Goal: Transaction & Acquisition: Purchase product/service

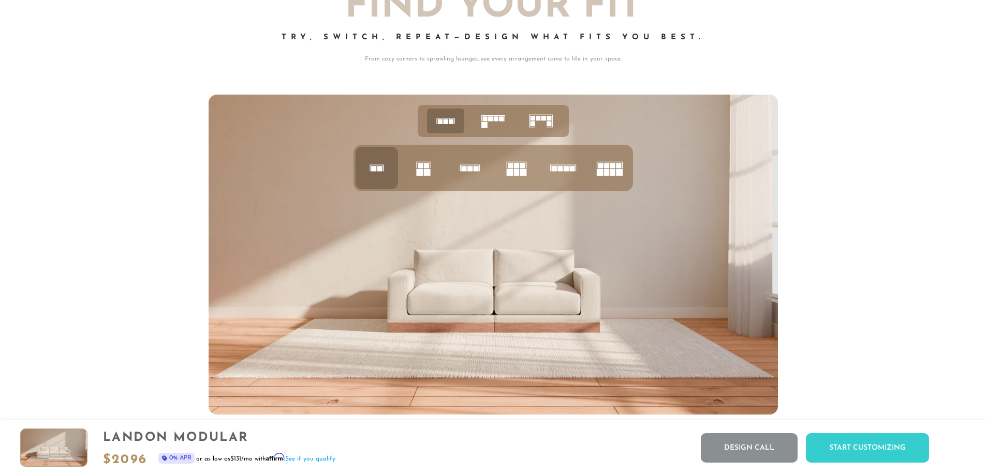
scroll to position [4452, 0]
click at [482, 128] on rect at bounding box center [484, 126] width 6 height 6
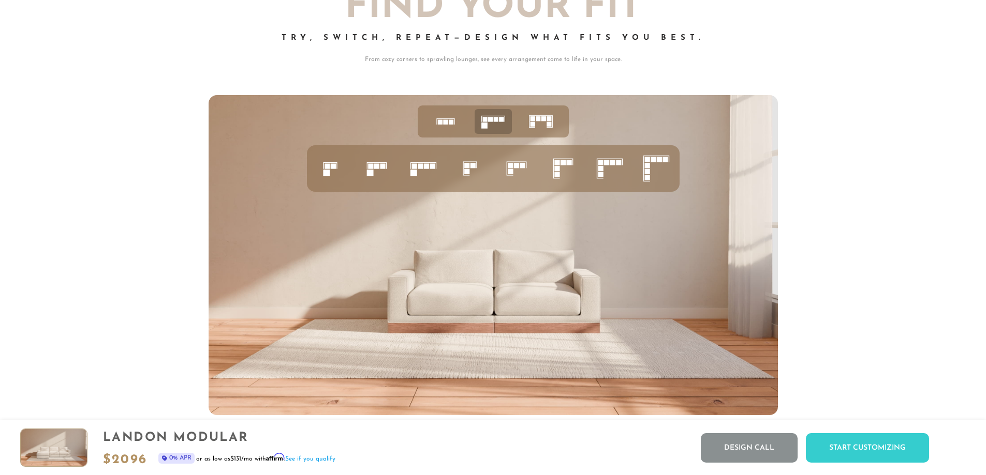
click at [539, 129] on icon at bounding box center [541, 122] width 32 height 32
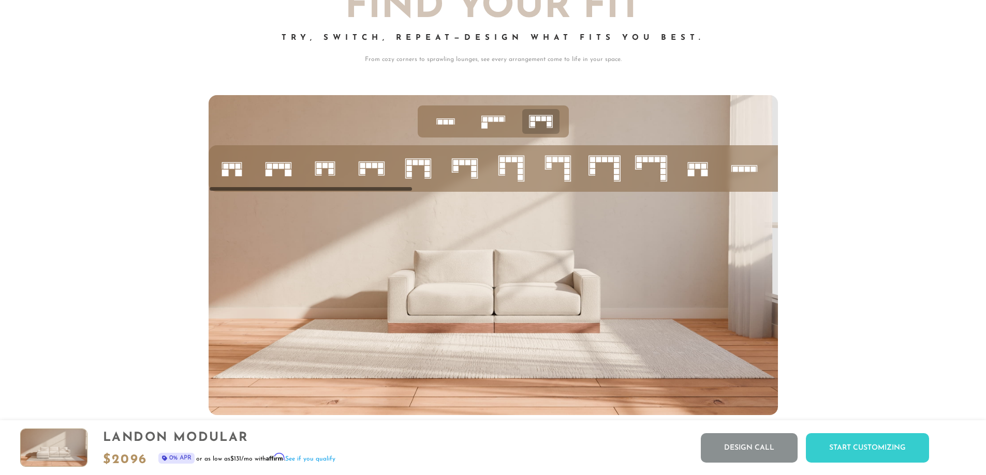
click at [456, 130] on icon at bounding box center [445, 122] width 32 height 32
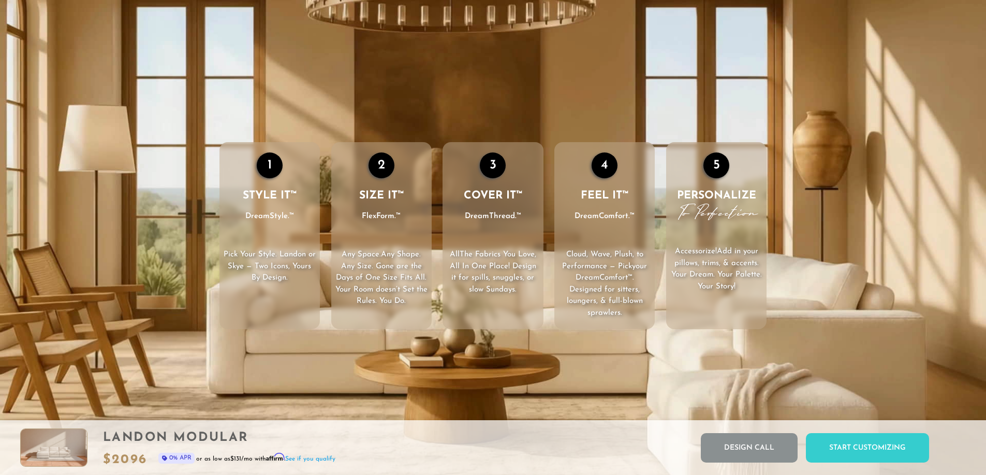
scroll to position [1689, 0]
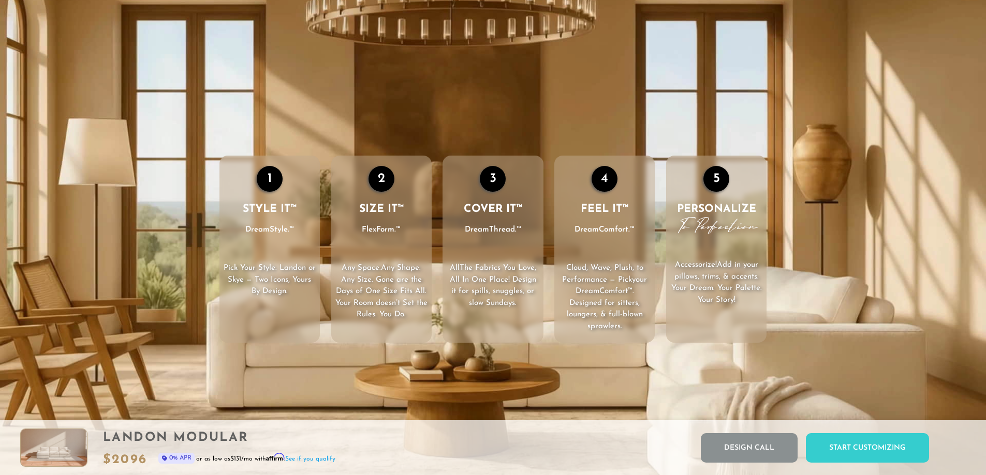
click at [259, 215] on h3 "STYLE IT™ DreamStyle.™" at bounding box center [269, 219] width 100 height 35
click at [718, 184] on div "5" at bounding box center [716, 179] width 26 height 26
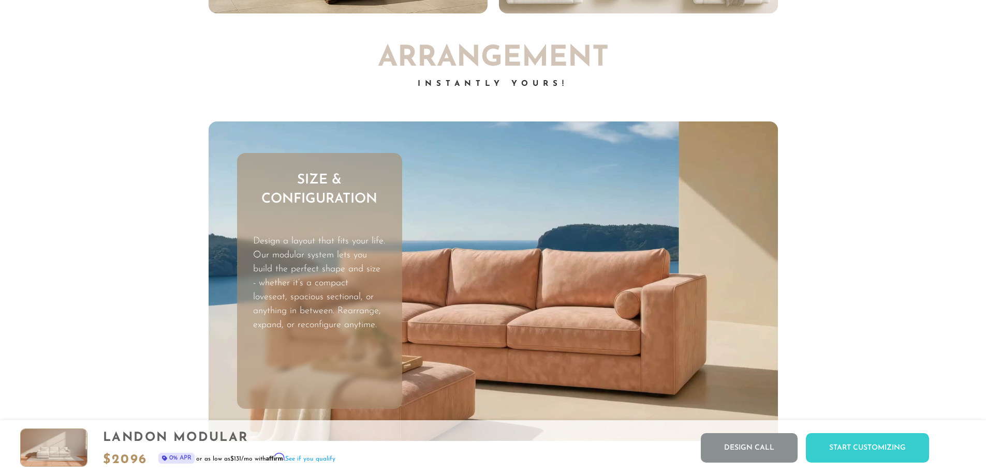
scroll to position [3355, 0]
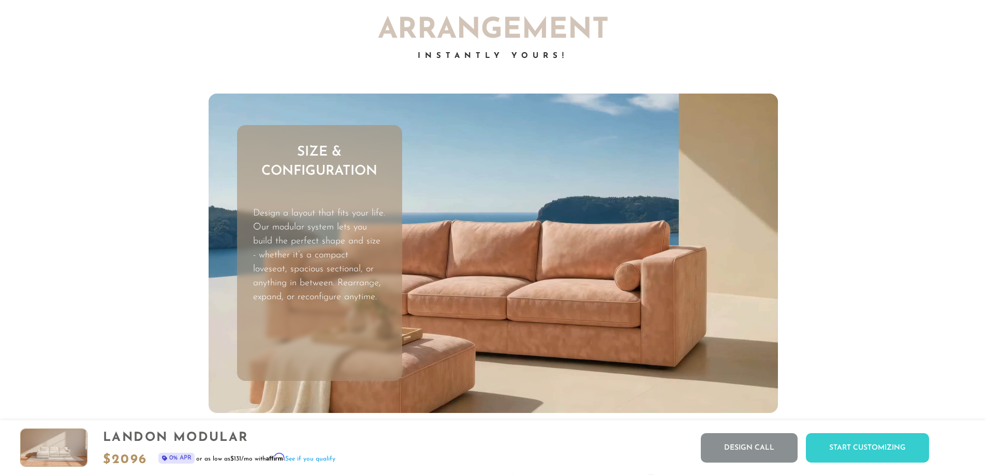
click at [438, 475] on div "Landon Modular $ 2096 0% APR or as low as $131 /mo with Affirm . See if you qua…" at bounding box center [493, 448] width 986 height 55
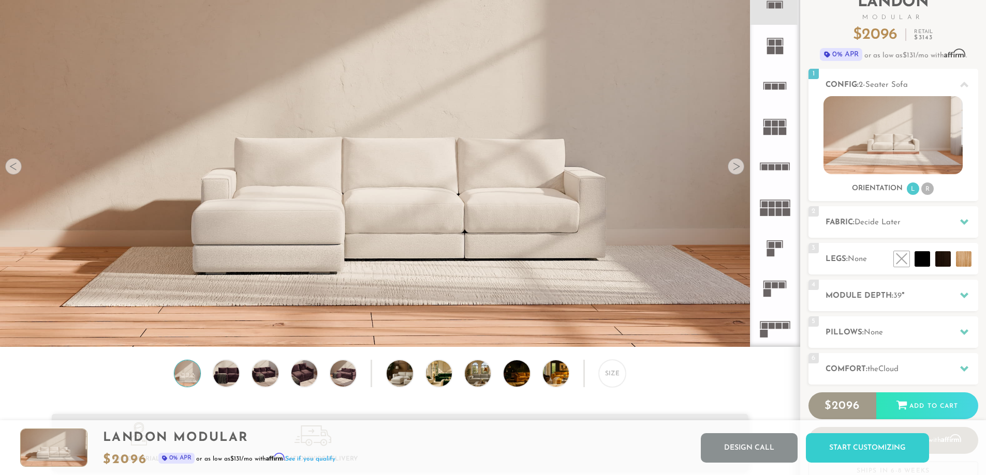
scroll to position [0, 0]
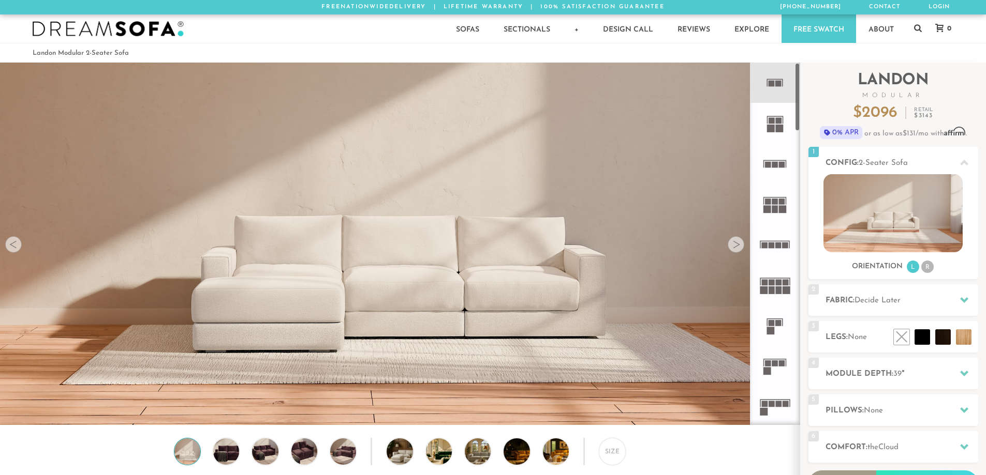
click at [772, 127] on rect at bounding box center [771, 129] width 8 height 8
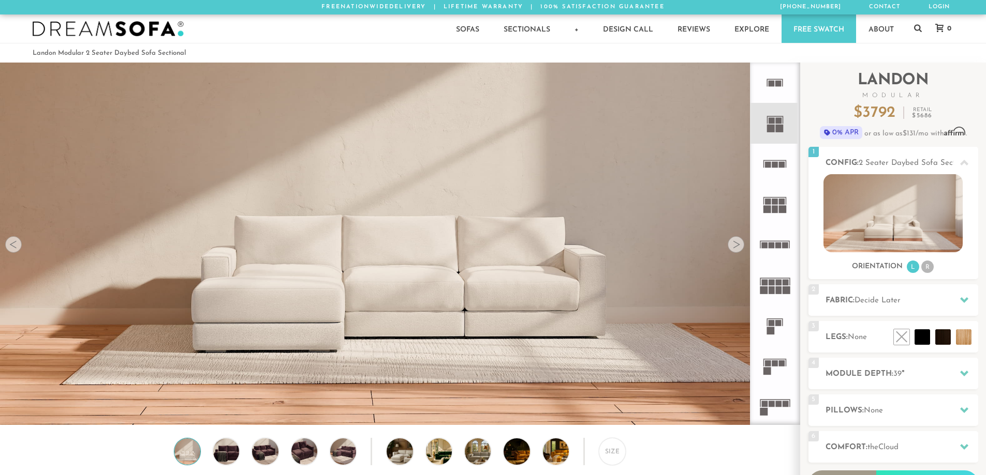
click at [768, 78] on icon at bounding box center [774, 83] width 40 height 40
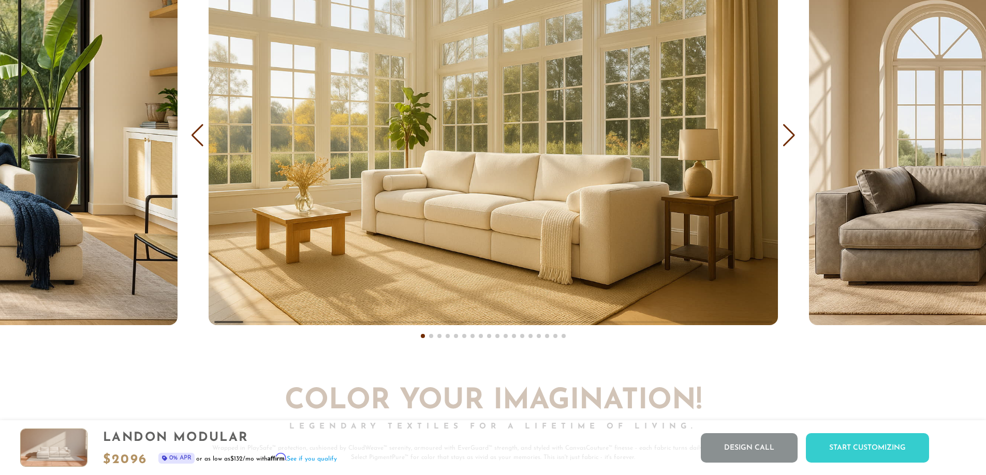
scroll to position [6657, 0]
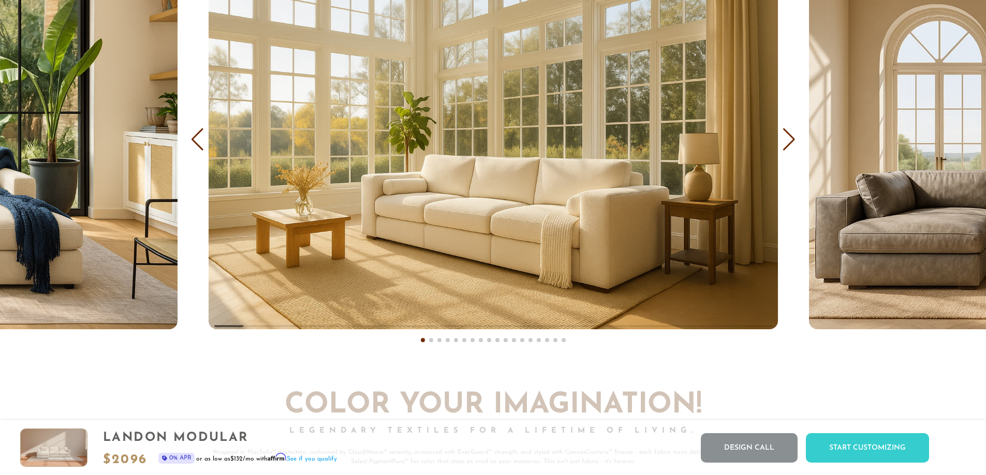
click at [796, 142] on div "COVER IT: DreamThread Choose Your Fabric, Paint Your Story. Every shade, every …" at bounding box center [493, 96] width 986 height 528
click at [792, 142] on div "Next slide" at bounding box center [789, 139] width 14 height 23
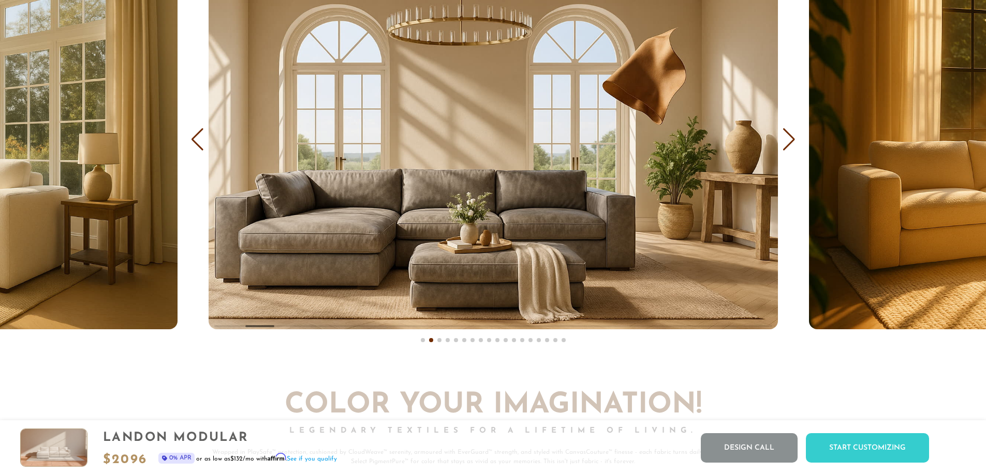
click at [792, 142] on div "Next slide" at bounding box center [789, 139] width 14 height 23
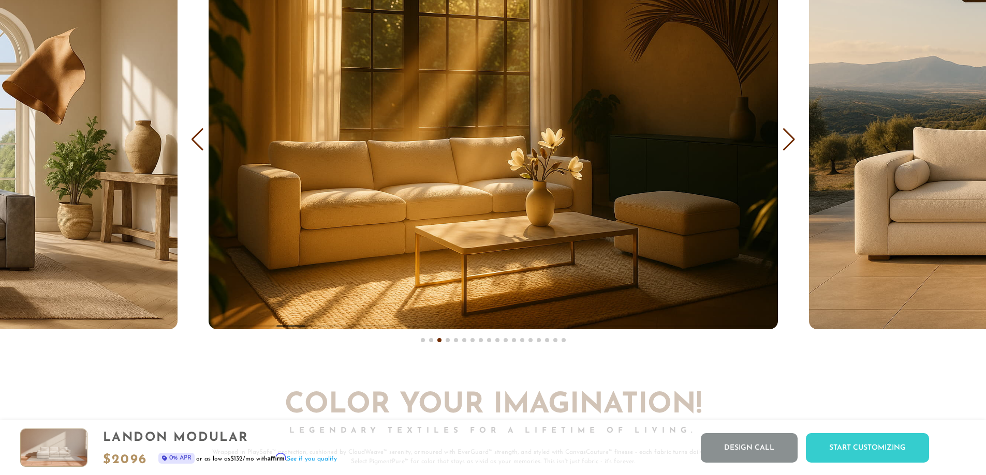
click at [792, 142] on div "Next slide" at bounding box center [789, 139] width 14 height 23
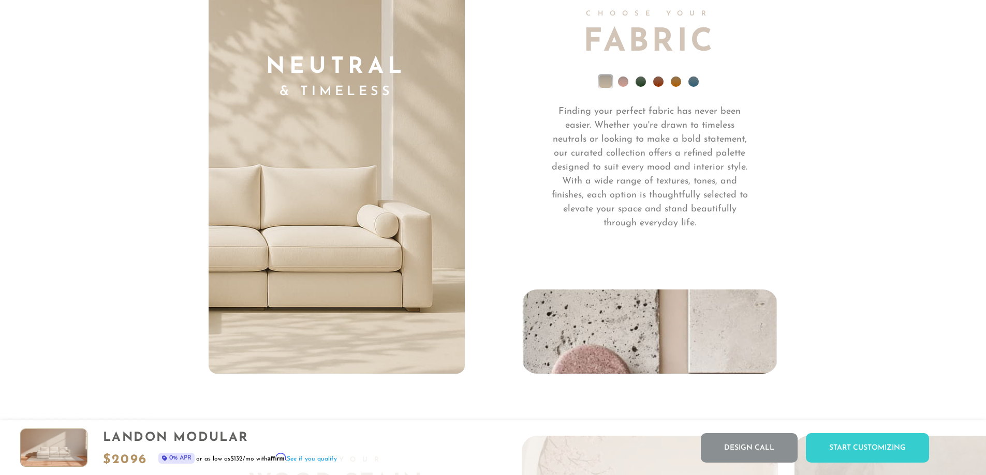
scroll to position [7695, 0]
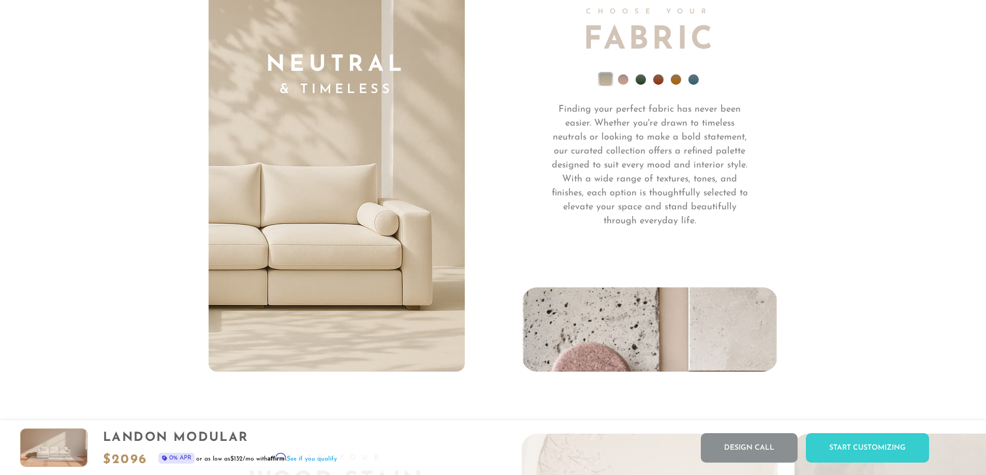
click at [775, 231] on div "Choose Your Fabric Finding your perfect fabric has never been easier. Whether y…" at bounding box center [650, 180] width 256 height 384
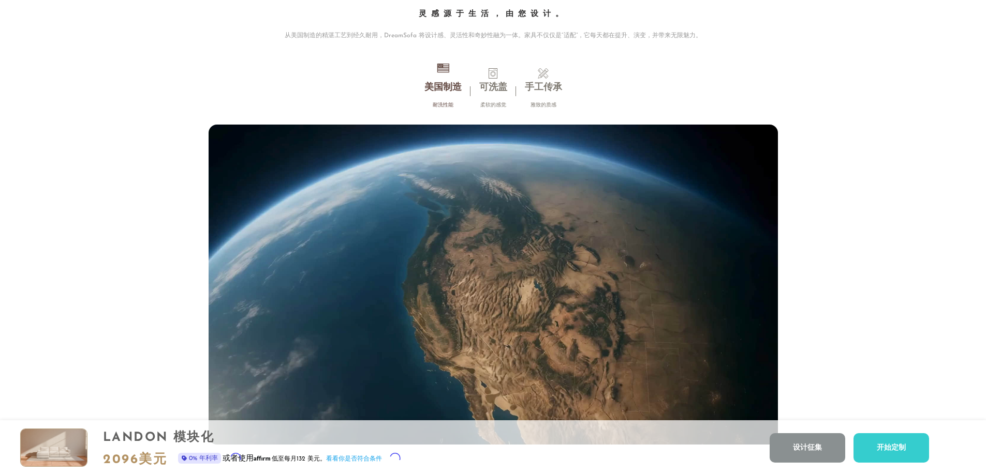
scroll to position [9864, 0]
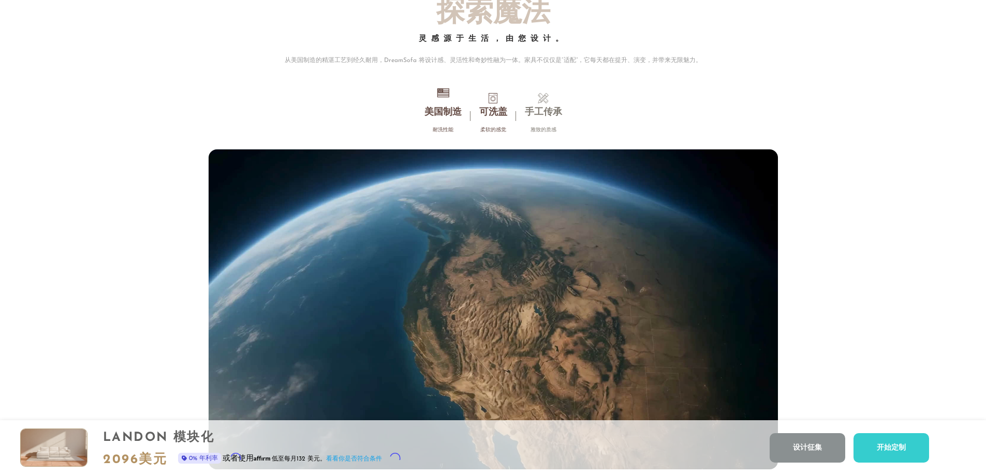
click at [508, 102] on li "可洗盖 柔软的感觉" at bounding box center [493, 116] width 46 height 46
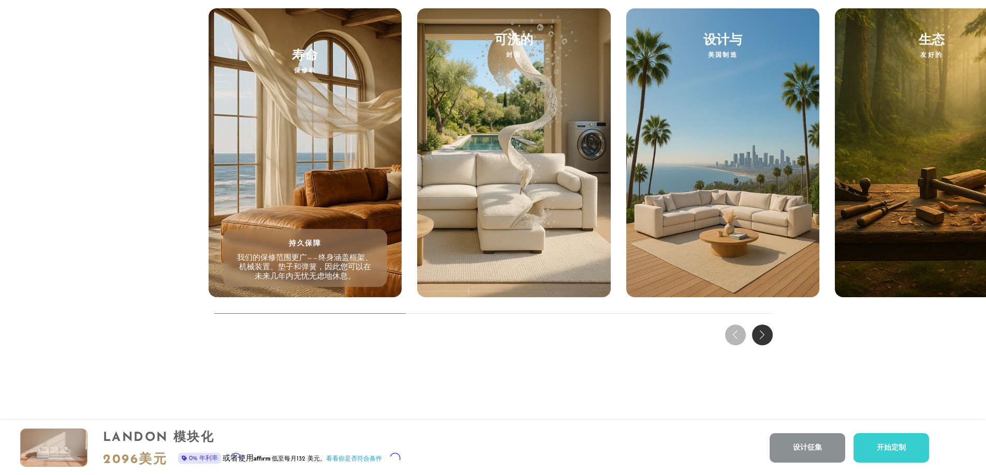
scroll to position [10486, 0]
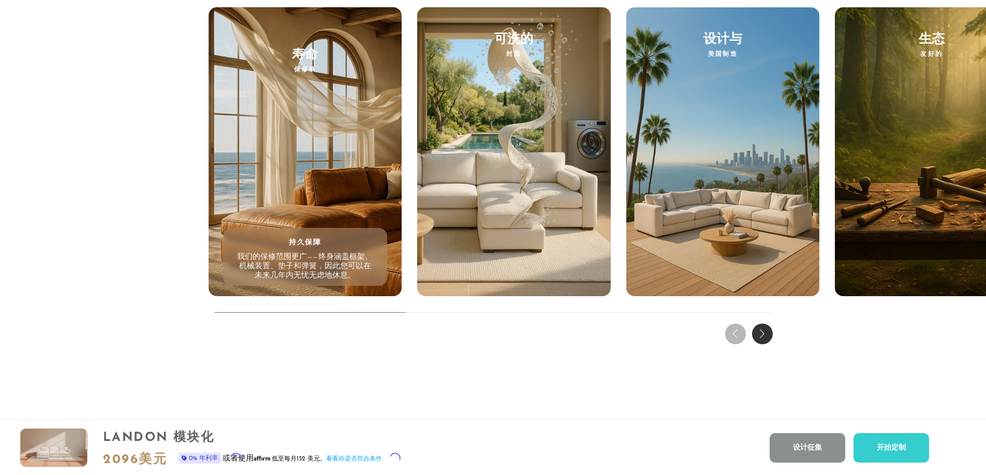
click at [752, 335] on div "下一张幻灯片" at bounding box center [762, 334] width 21 height 21
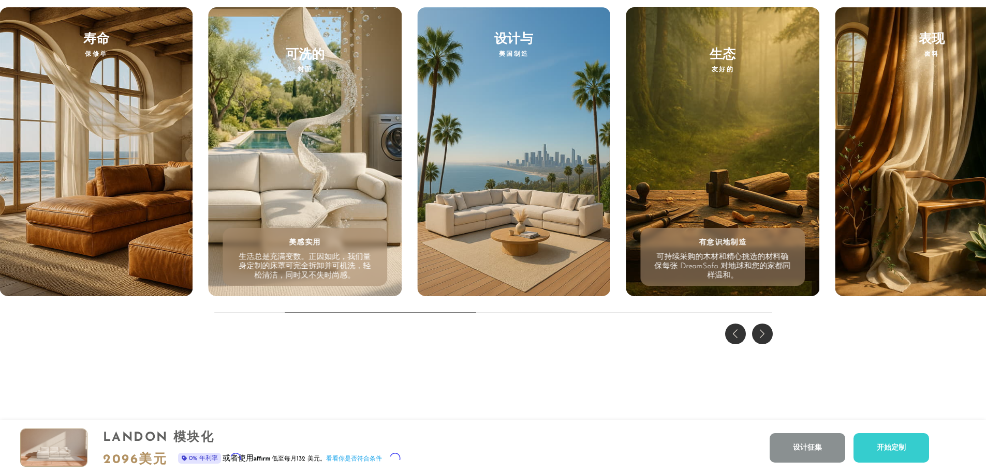
click at [679, 171] on div "生态 友好的 有意识地制造 可持续采购的木材和精心挑选的材料确保每张 DreamSofa 对地球和您的家都同样温和。" at bounding box center [722, 152] width 193 height 290
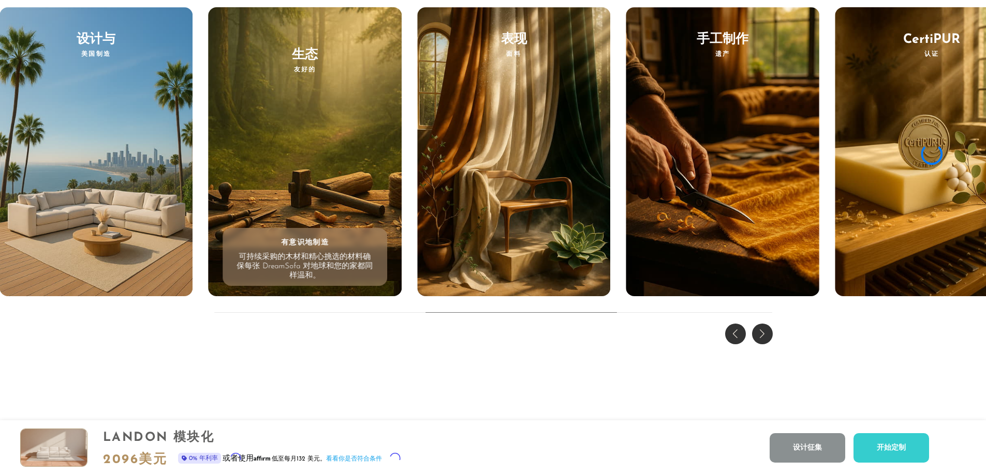
click at [337, 218] on div "生态 友好的 有意识地制造 可持续采购的木材和精心挑选的材料确保每张 DreamSofa 对地球和您的家都同样温和。" at bounding box center [304, 152] width 193 height 290
click at [513, 313] on div "梦幻体验 每一个功能，每一种感觉——都经过重新构想。 耐用的框架、柔软如云的面料以及易于护理的特性让您可以大胆地生活、时尚地休闲，并在未来几年里热爱您的空间。…" at bounding box center [493, 113] width 986 height 469
click at [681, 416] on font "获取您的 DREAMBOX" at bounding box center [493, 398] width 398 height 39
click at [766, 324] on div "梦幻体验 每一个功能，每一种感觉——都经过重新构想。 耐用的框架、柔软如云的面料以及易于护理的特性让您可以大胆地生活、时尚地休闲，并在未来几年里热爱您的空间。…" at bounding box center [493, 113] width 986 height 469
click at [763, 333] on div "下一张幻灯片" at bounding box center [762, 334] width 21 height 21
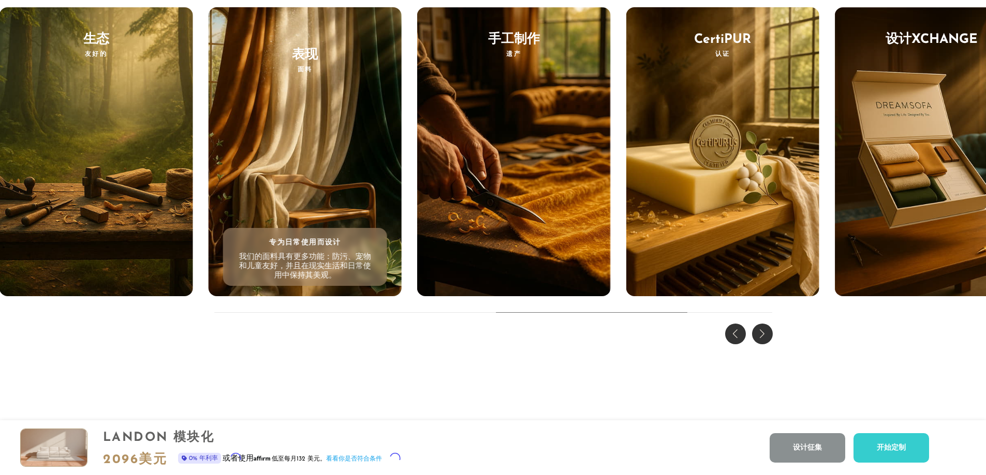
click at [726, 339] on div "上一张幻灯片" at bounding box center [735, 334] width 21 height 21
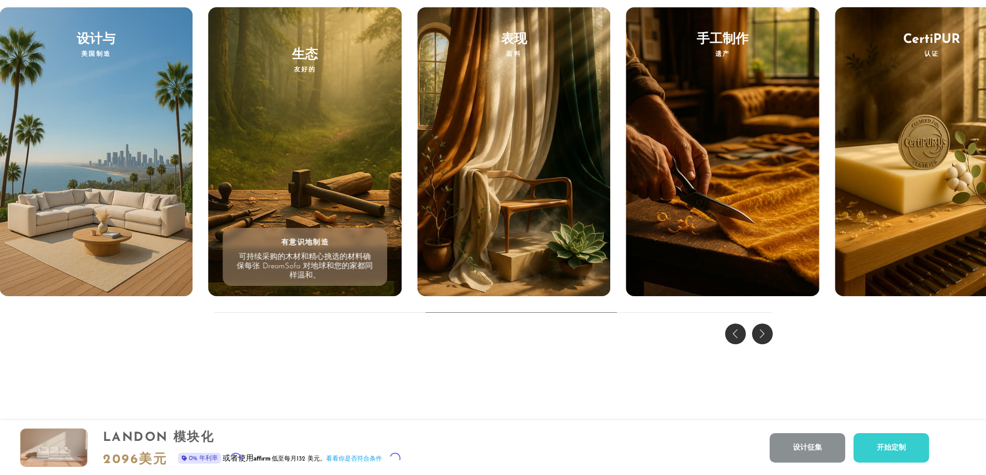
click at [726, 339] on div "上一张幻灯片" at bounding box center [735, 334] width 21 height 21
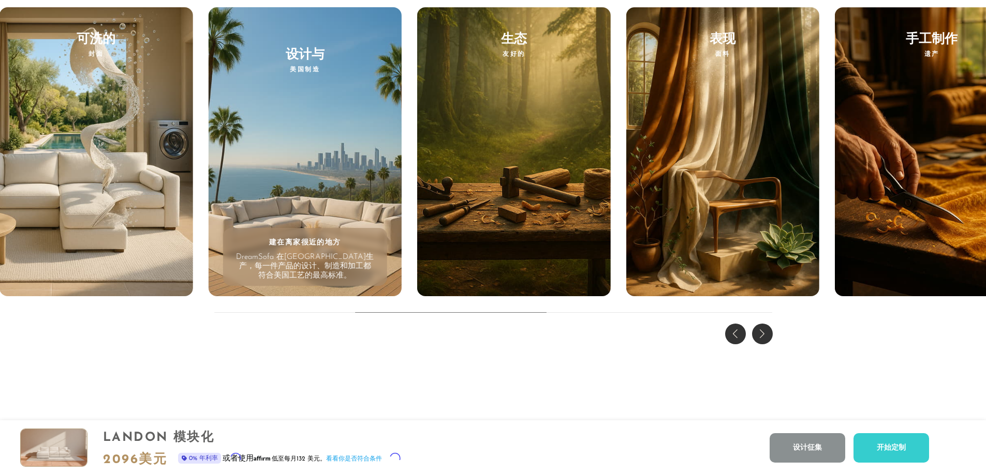
click at [727, 339] on div "上一张幻灯片" at bounding box center [735, 334] width 21 height 21
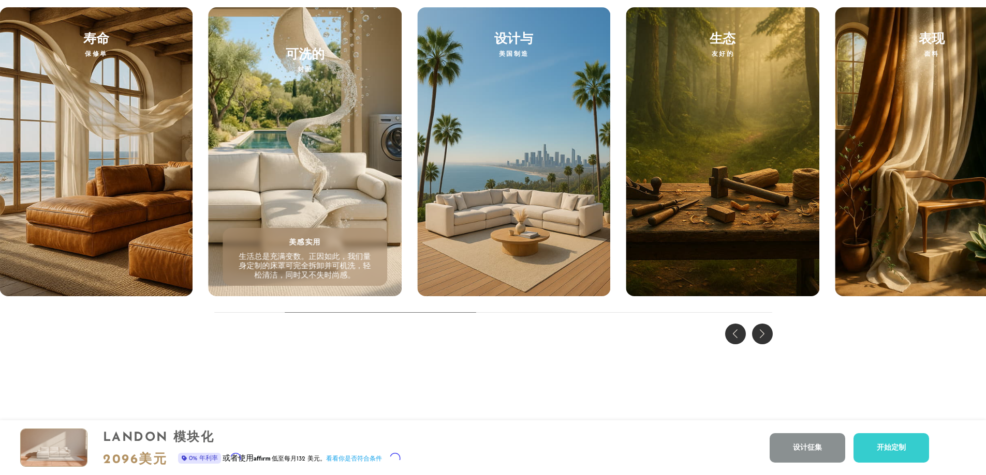
click at [755, 337] on div "下一张幻灯片" at bounding box center [762, 334] width 21 height 21
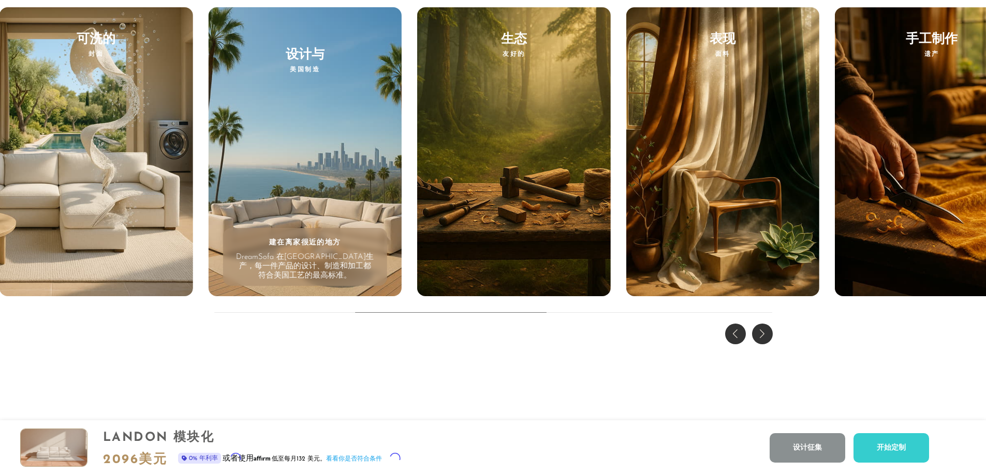
click at [755, 337] on div "下一张幻灯片" at bounding box center [762, 334] width 21 height 21
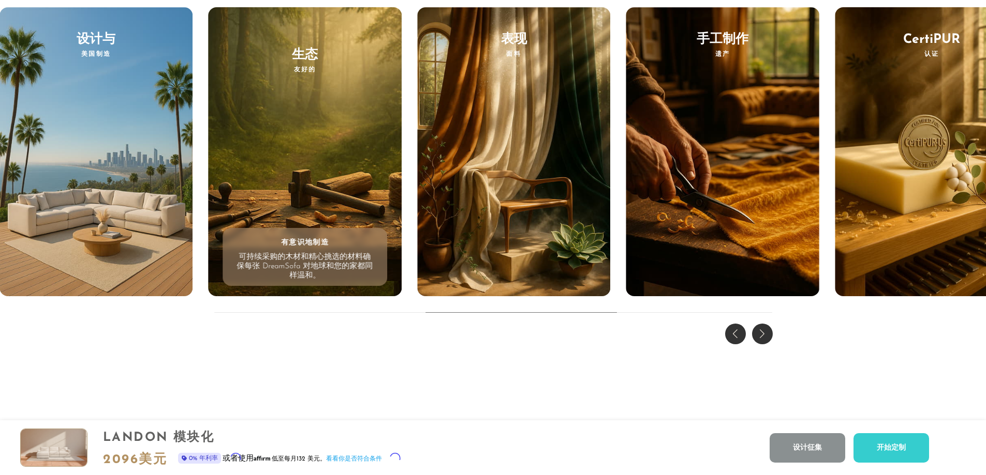
click at [755, 337] on div "下一张幻灯片" at bounding box center [762, 334] width 21 height 21
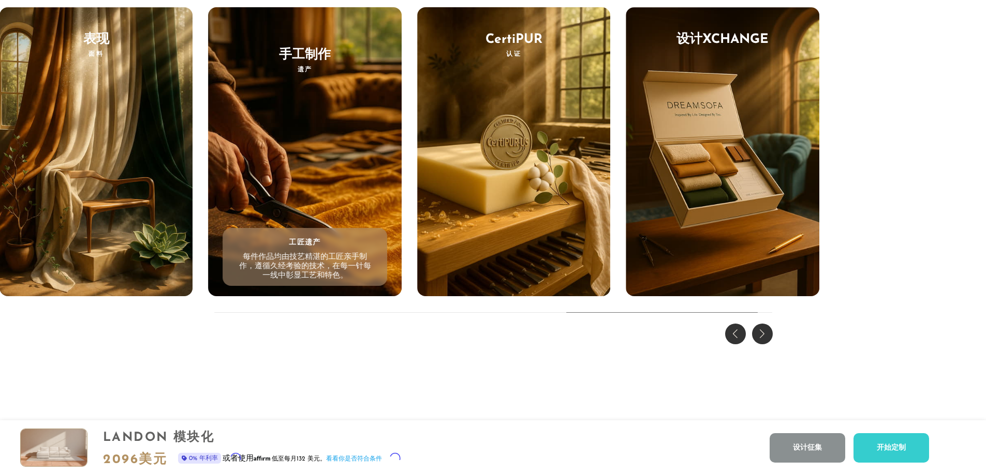
click at [755, 336] on div "下一张幻灯片" at bounding box center [762, 334] width 21 height 21
click at [755, 336] on div "梦幻体验 每一个功能，每一种感觉——都经过重新构想。 耐用的框架、柔软如云的面料以及易于护理的特性让您可以大胆地生活、时尚地休闲，并在未来几年里热爱您的空间。…" at bounding box center [493, 113] width 986 height 469
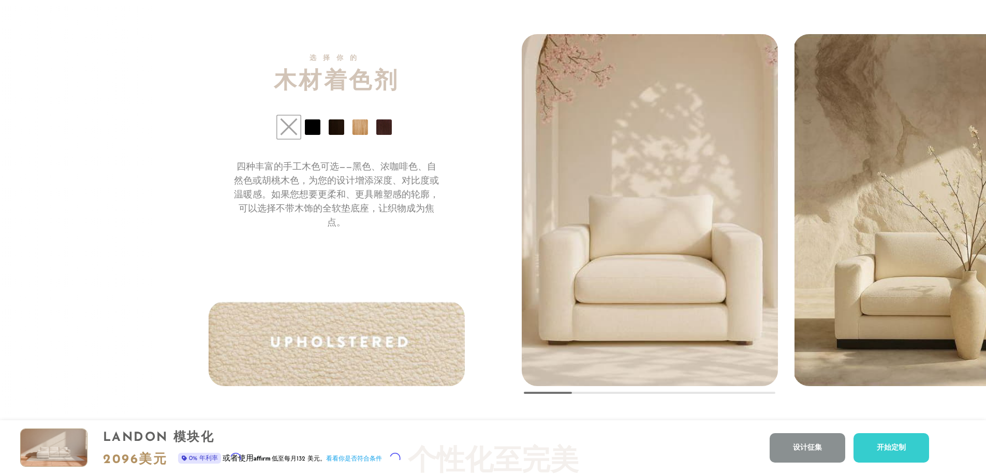
scroll to position [8076, 0]
